Goal: Information Seeking & Learning: Learn about a topic

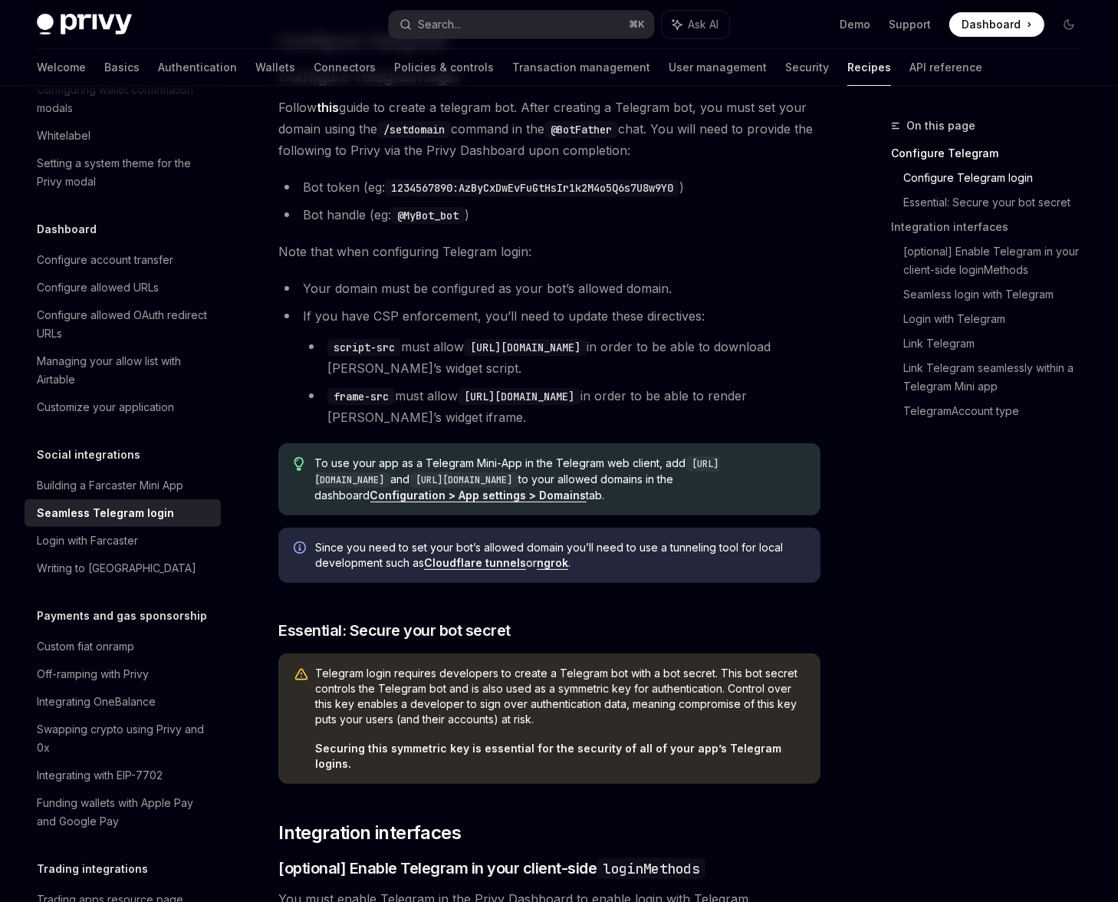
scroll to position [347, 0]
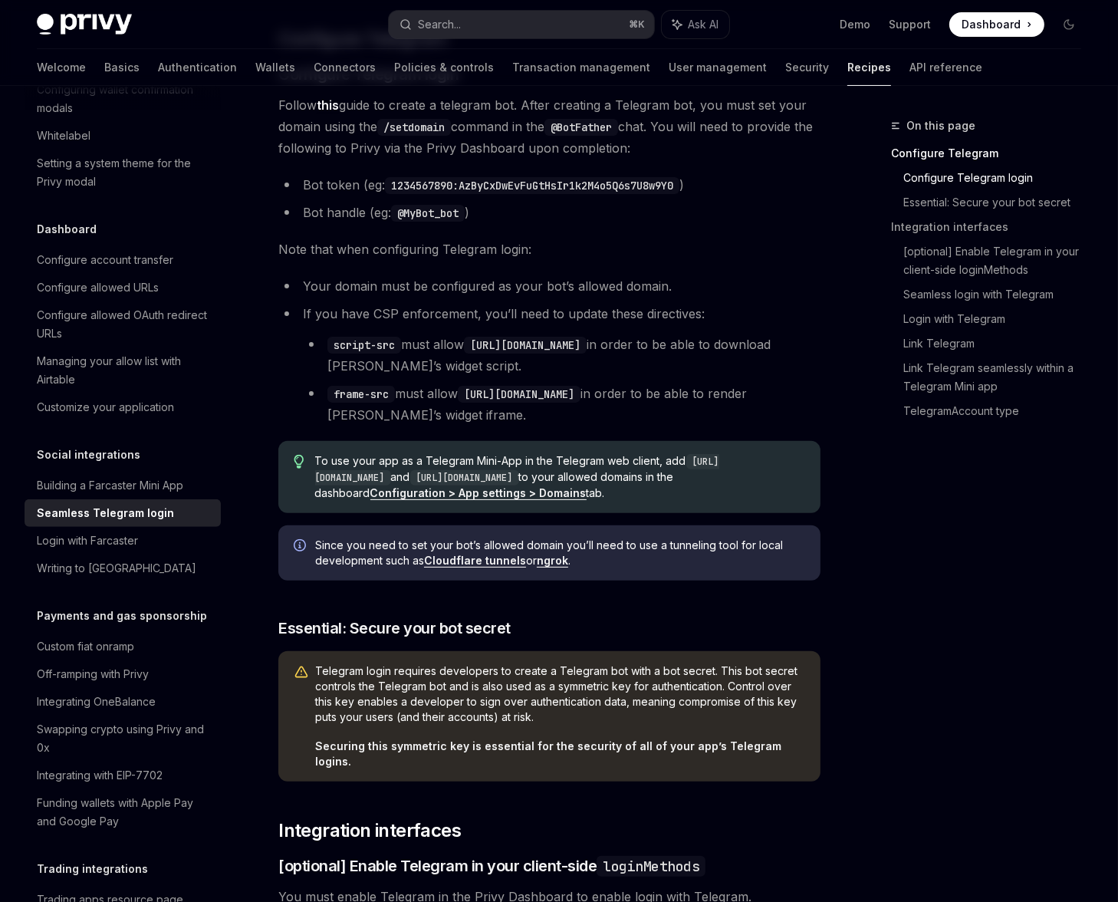
drag, startPoint x: 473, startPoint y: 373, endPoint x: 640, endPoint y: 376, distance: 166.4
click at [581, 386] on code "https://oauth.telegram.org" at bounding box center [519, 394] width 123 height 17
copy code "https://oauth.telegram.org"
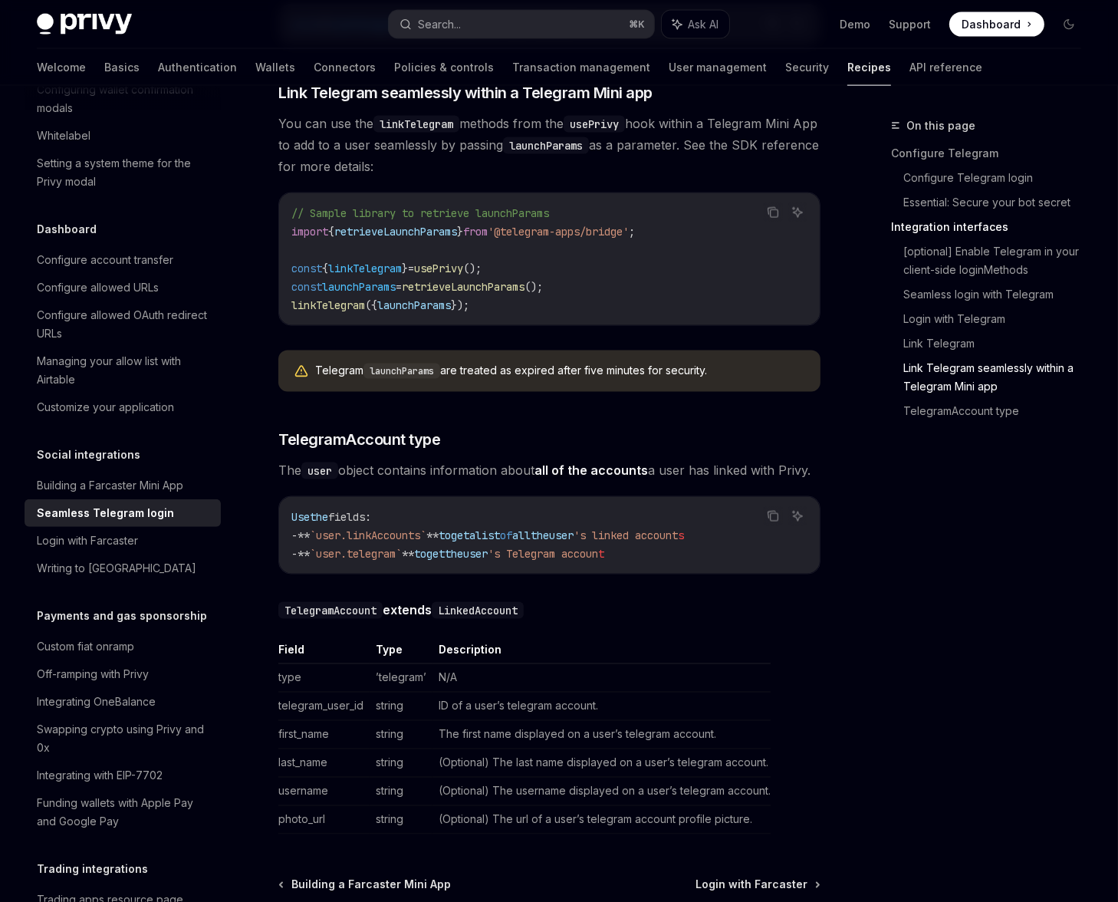
scroll to position [2414, 0]
